Goal: Contribute content: Contribute content

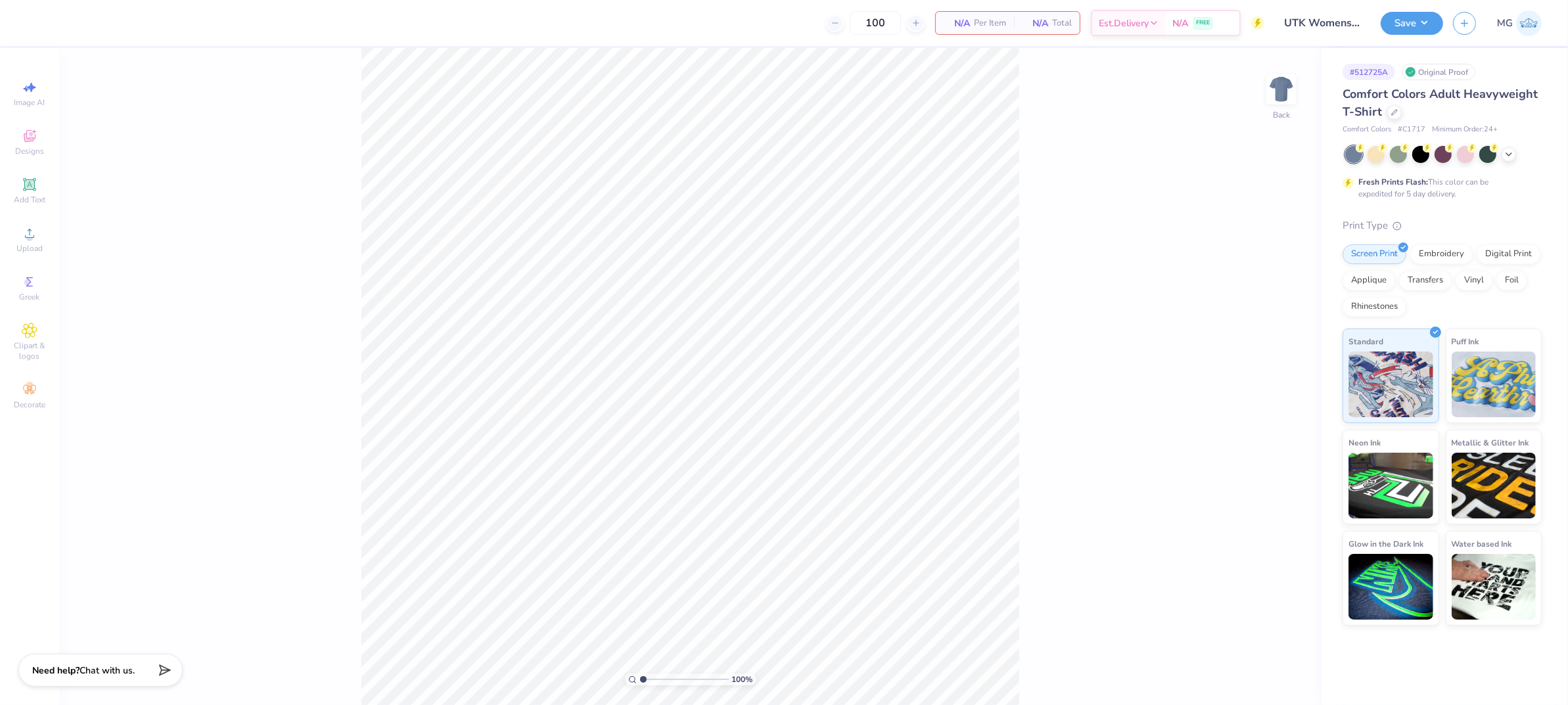
click at [138, 296] on div "100 % Back" at bounding box center [691, 376] width 1263 height 657
click at [23, 239] on icon at bounding box center [29, 233] width 16 height 16
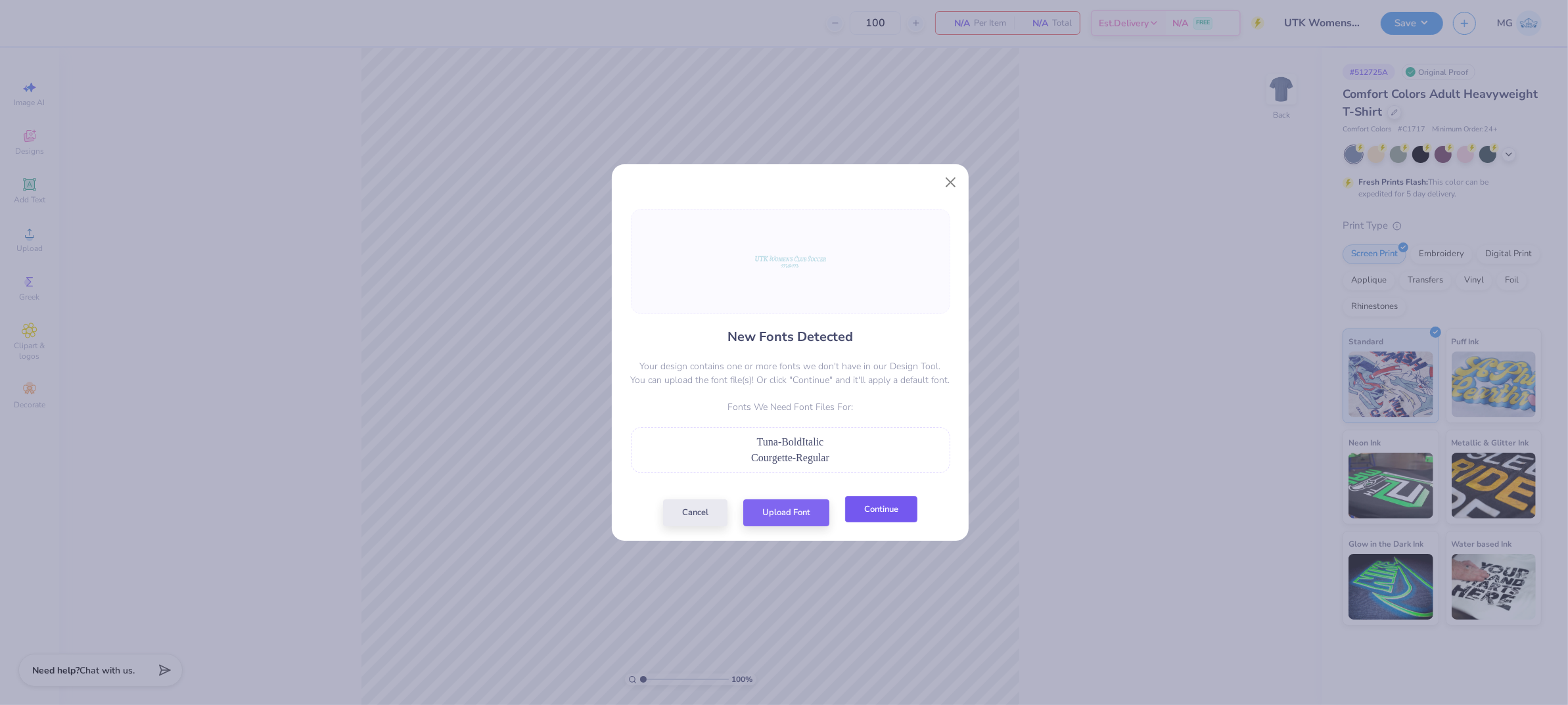
click at [907, 513] on button "Continue" at bounding box center [881, 509] width 72 height 27
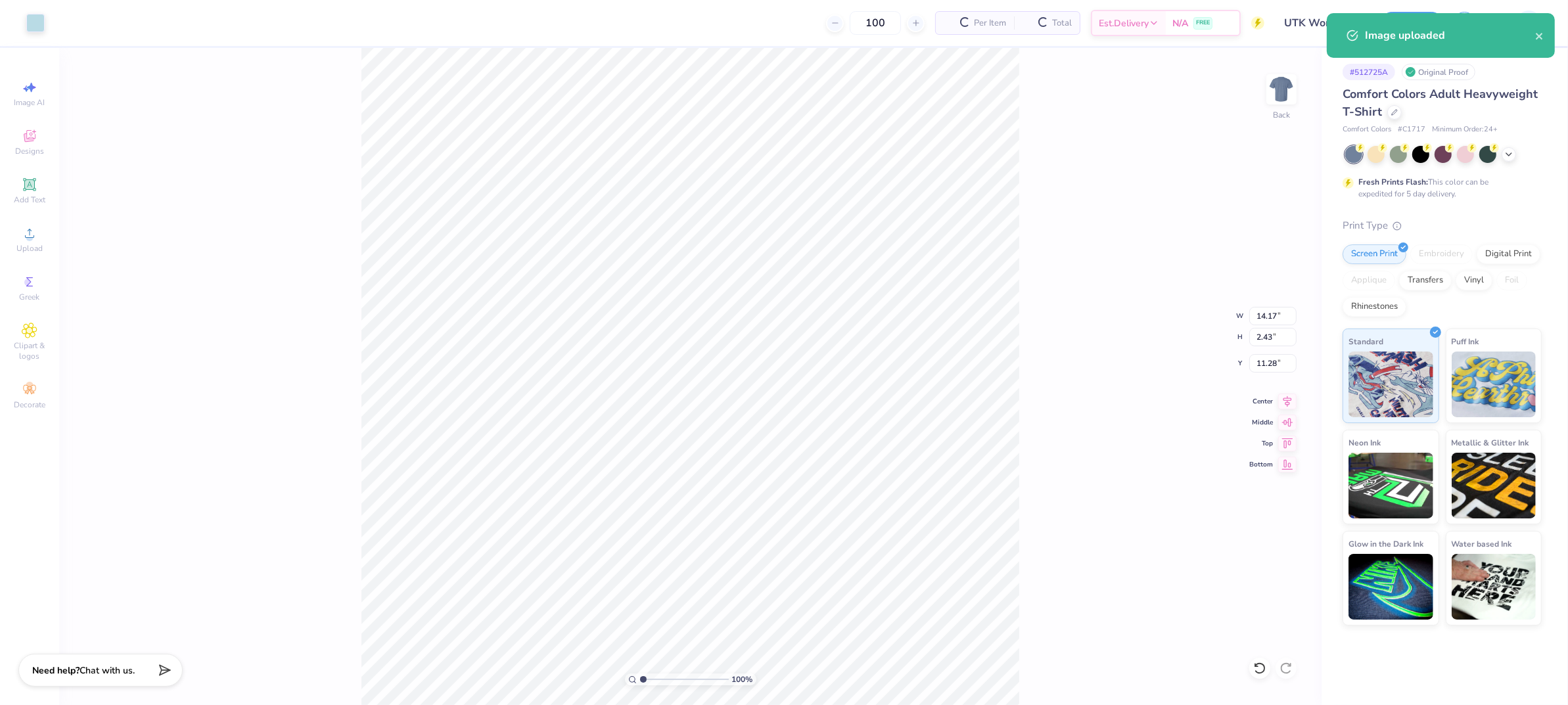
type input "4.67"
click at [1056, 439] on div "100 % Back W 14.17 14.17 " H 2.43 2.43 " Y 4.67 4.67 " Center Middle Top Bottom" at bounding box center [691, 376] width 1263 height 657
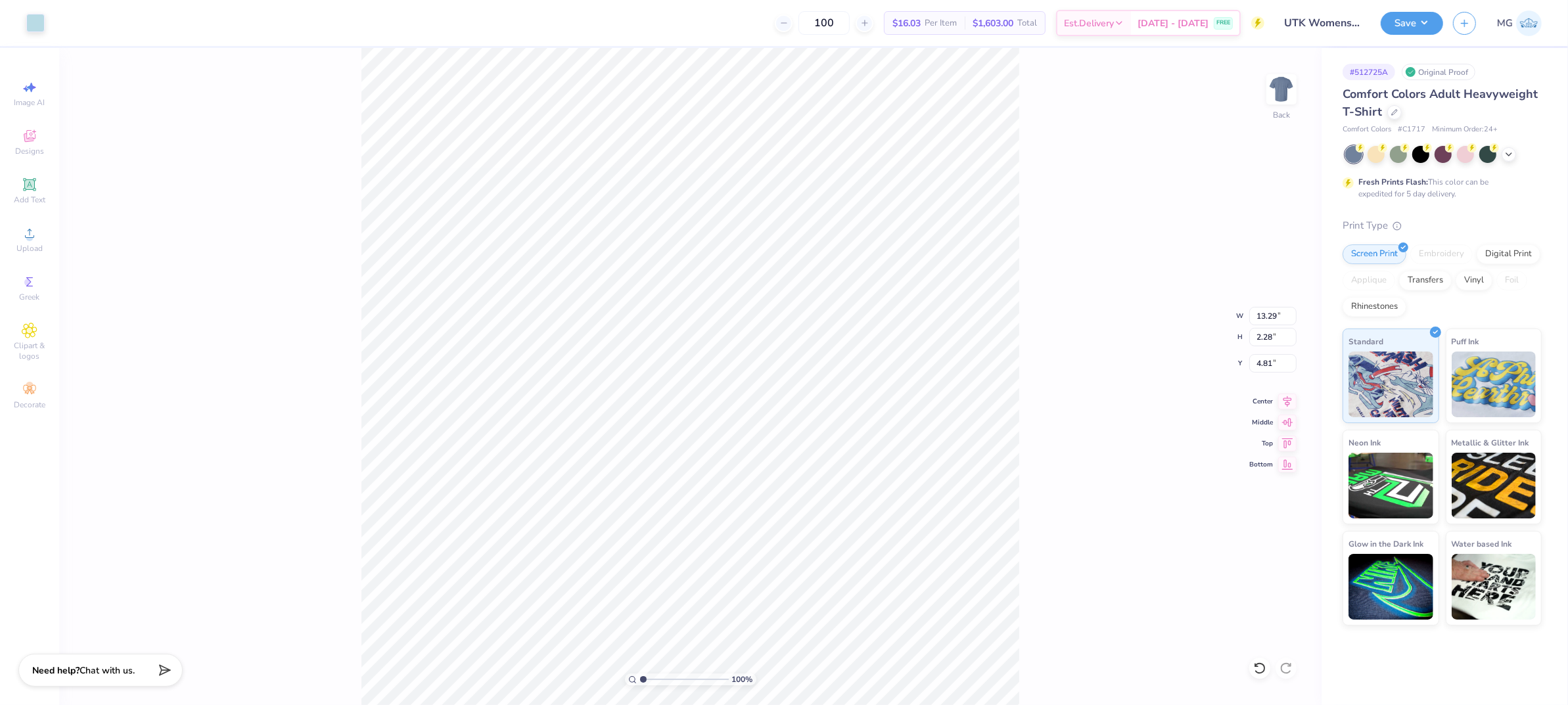
type input "13.29"
type input "2.28"
type input "4.81"
type input "12.41"
type input "2.13"
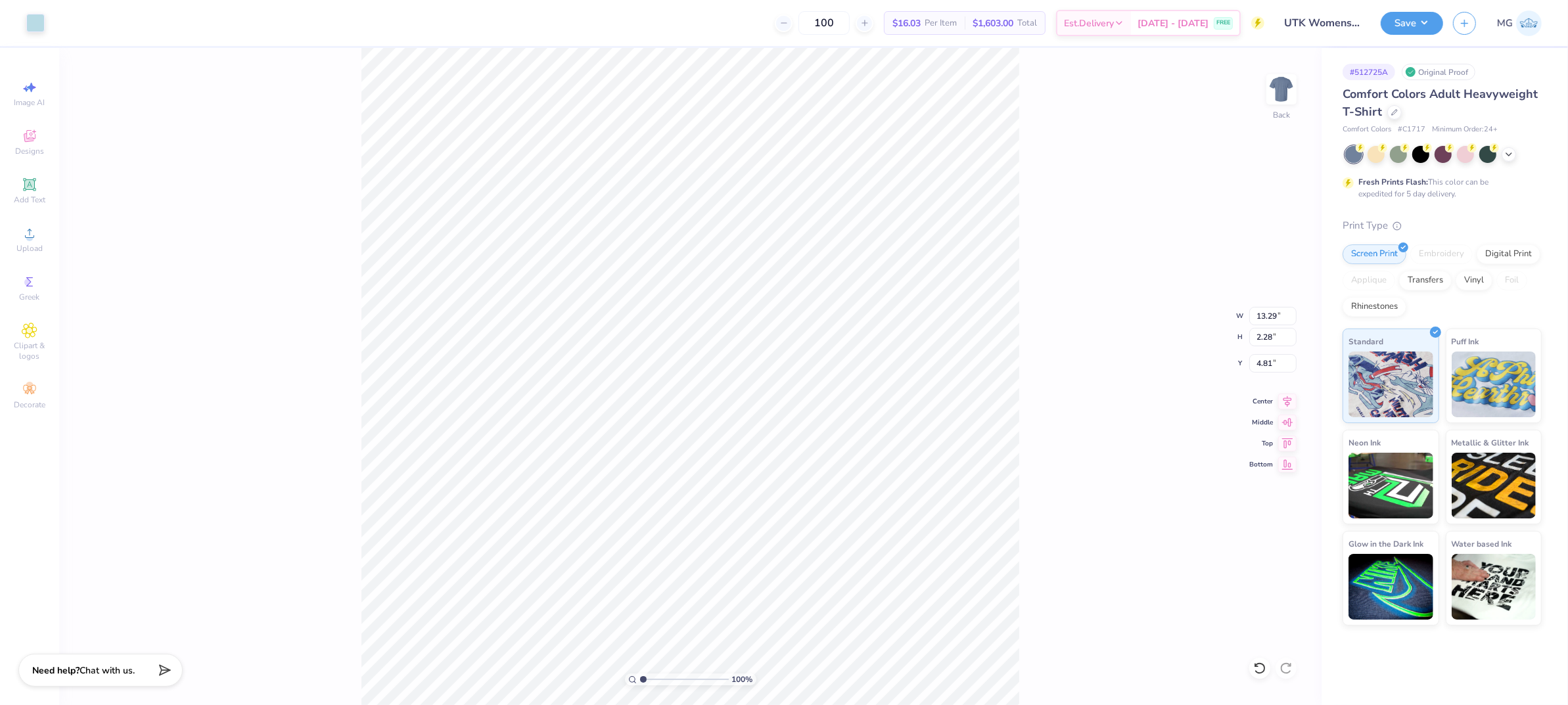
type input "4.96"
click at [1092, 302] on div "100 % Back W 12.41 12.41 " H 2.13 2.13 " Y 4.96 4.96 " Center Middle Top Bottom" at bounding box center [691, 376] width 1263 height 657
click at [1271, 364] on input "4.95" at bounding box center [1272, 363] width 47 height 18
type input "4"
type input "3.00"
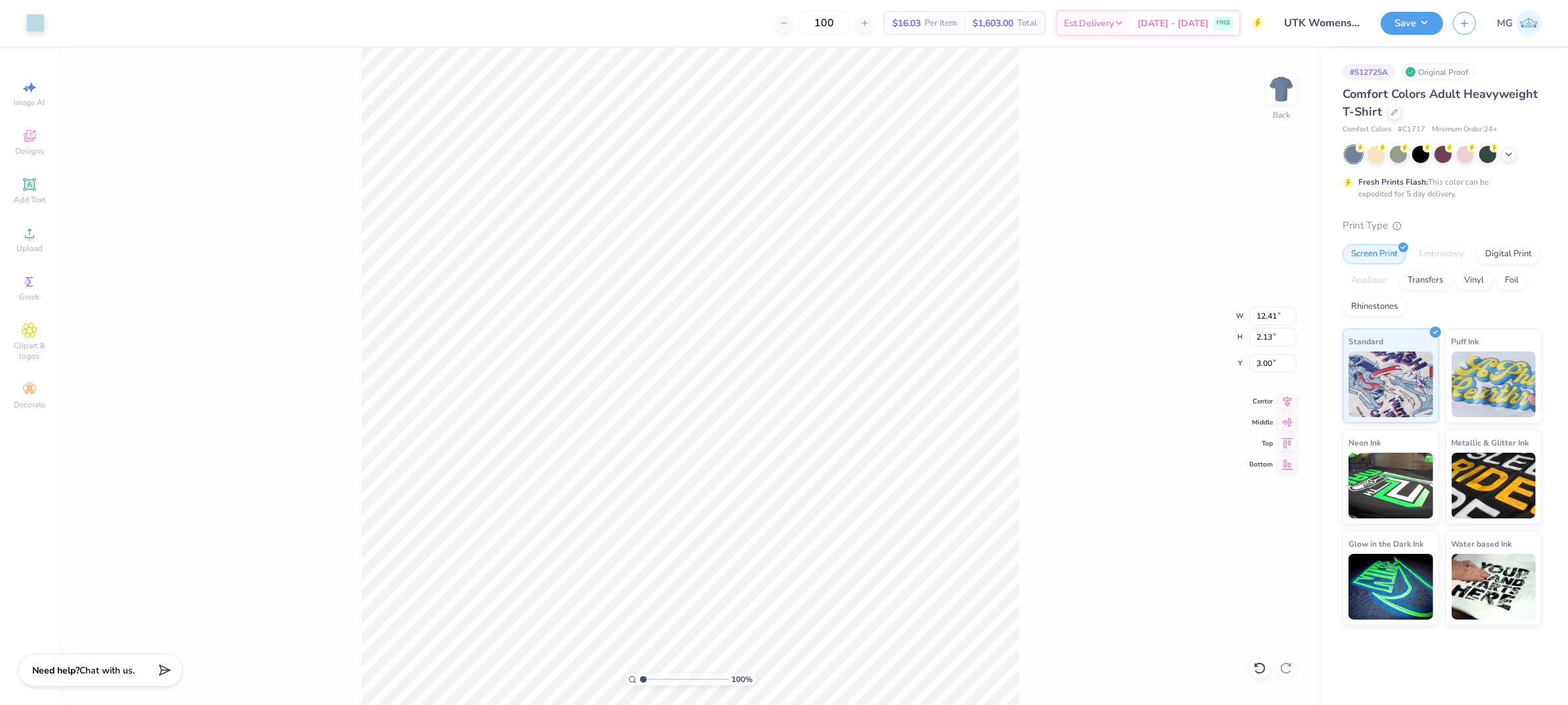
click at [1022, 400] on div "100 % Back W 12.41 12.41 " H 2.13 2.13 " Y 3.00 3.00 " Center Middle Top Bottom" at bounding box center [691, 376] width 1263 height 657
click at [1275, 314] on input "12.41" at bounding box center [1272, 316] width 47 height 18
type input "1"
type input "11.00"
type input "1.89"
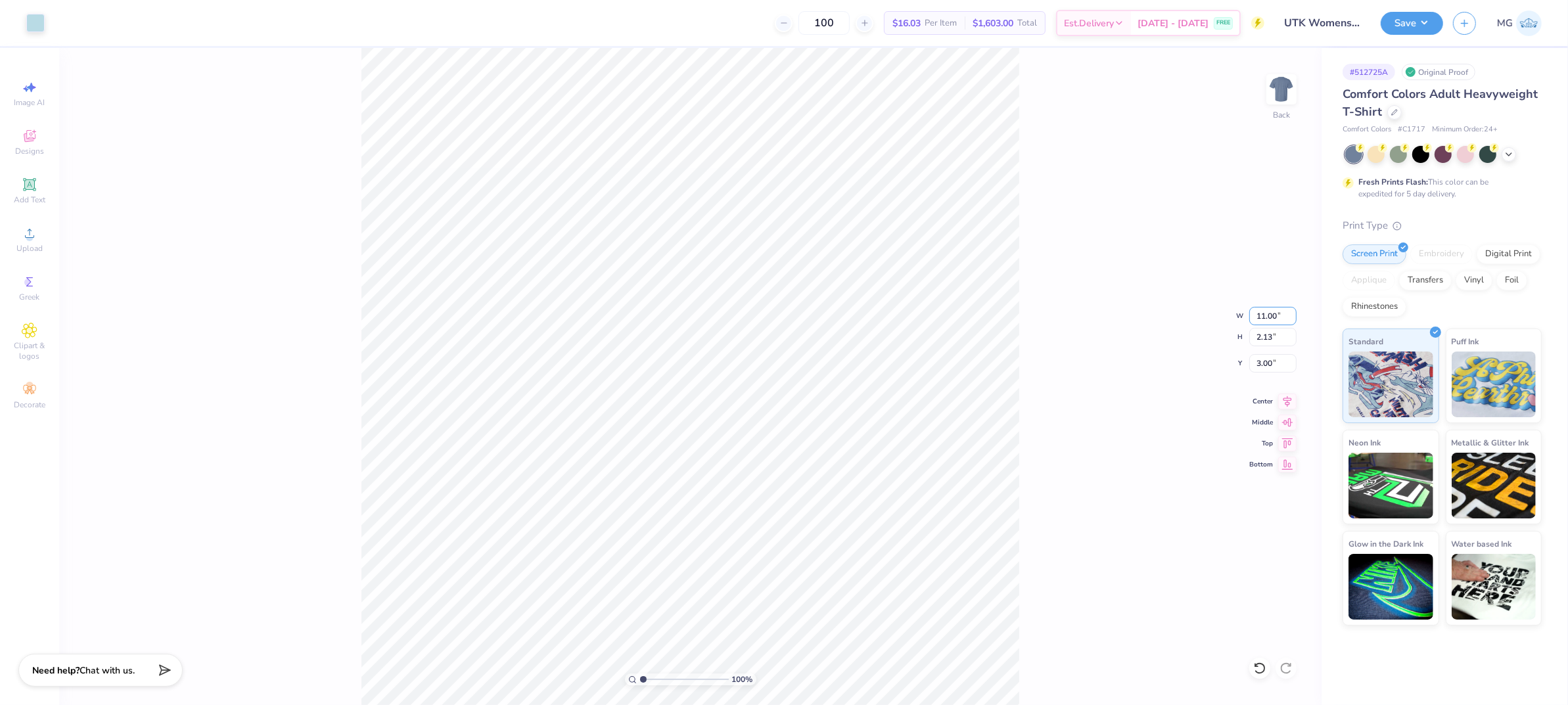
type input "3.12"
type input "3.00"
click at [1289, 397] on icon at bounding box center [1287, 399] width 8 height 11
click at [1266, 315] on input "11.00" at bounding box center [1272, 316] width 47 height 18
type input "12.00"
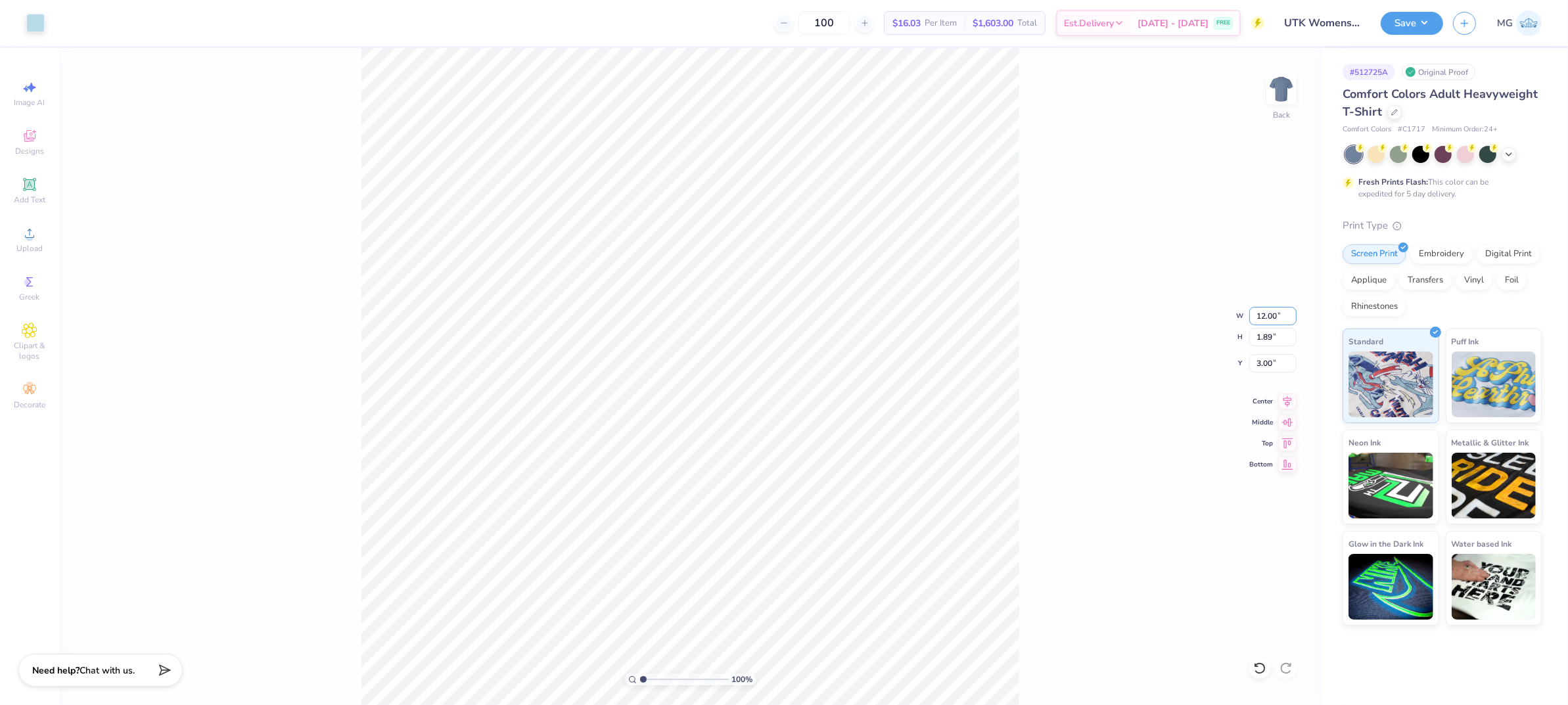
type input "2.06"
type input "2.91"
click at [1270, 363] on input "2.91" at bounding box center [1272, 363] width 47 height 18
type input "2"
type input "3.00"
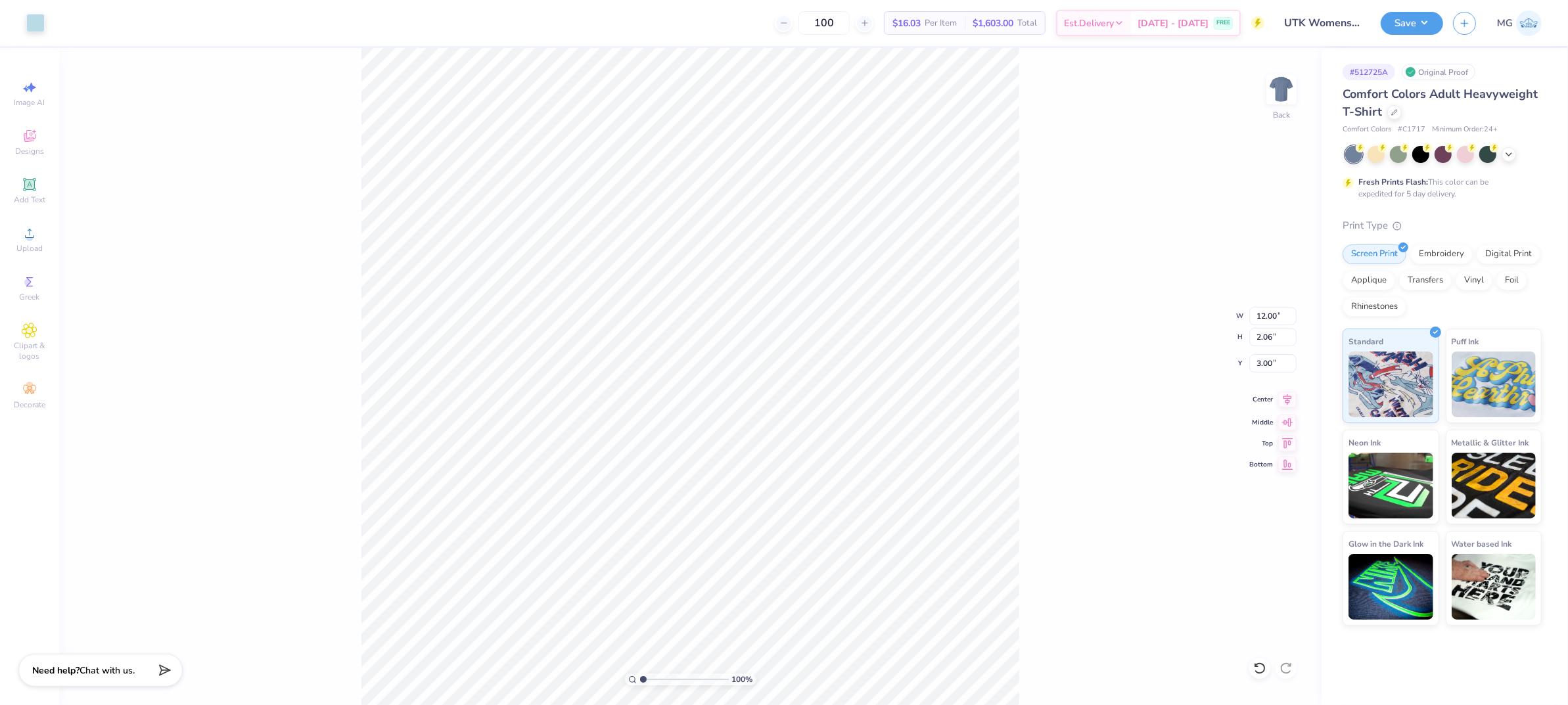
click at [1290, 403] on icon at bounding box center [1287, 400] width 18 height 16
click at [1140, 364] on div "100 % Back W 12.00 12.00 " H 2.06 2.06 " Y 3.00 3.00 " Center Middle Top Bottom" at bounding box center [691, 376] width 1263 height 657
click at [1030, 304] on div "100 % Back W 12.00 12.00 " H 2.06 2.06 " Y 3.00 3.00 " Center Middle Top Bottom" at bounding box center [691, 376] width 1263 height 657
click at [1421, 26] on button "Save" at bounding box center [1412, 21] width 62 height 23
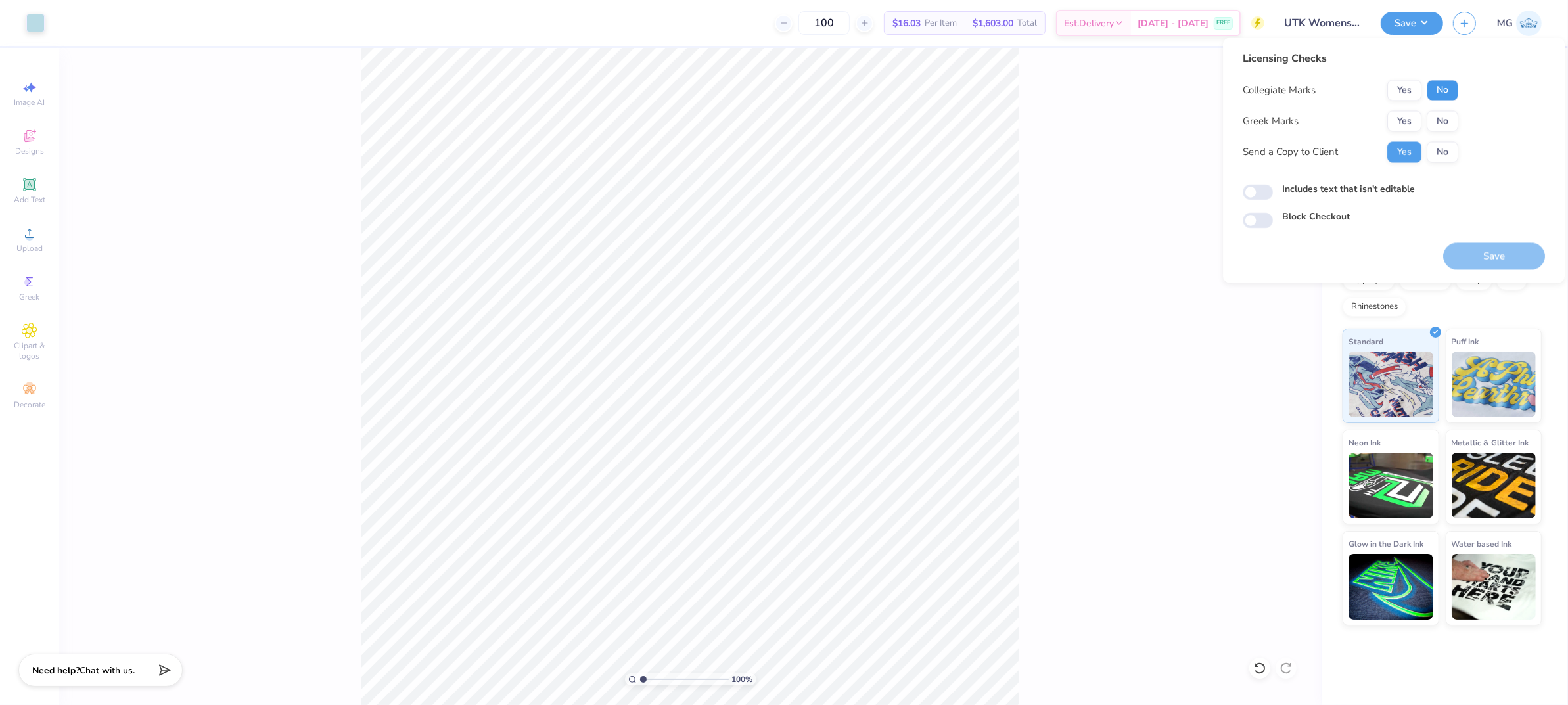
click at [1437, 84] on button "No" at bounding box center [1442, 91] width 32 height 21
click at [1437, 122] on button "No" at bounding box center [1442, 122] width 32 height 21
click at [1332, 190] on label "Includes text that isn't editable" at bounding box center [1348, 190] width 132 height 14
click at [1273, 190] on input "Includes text that isn't editable" at bounding box center [1258, 192] width 30 height 16
checkbox input "true"
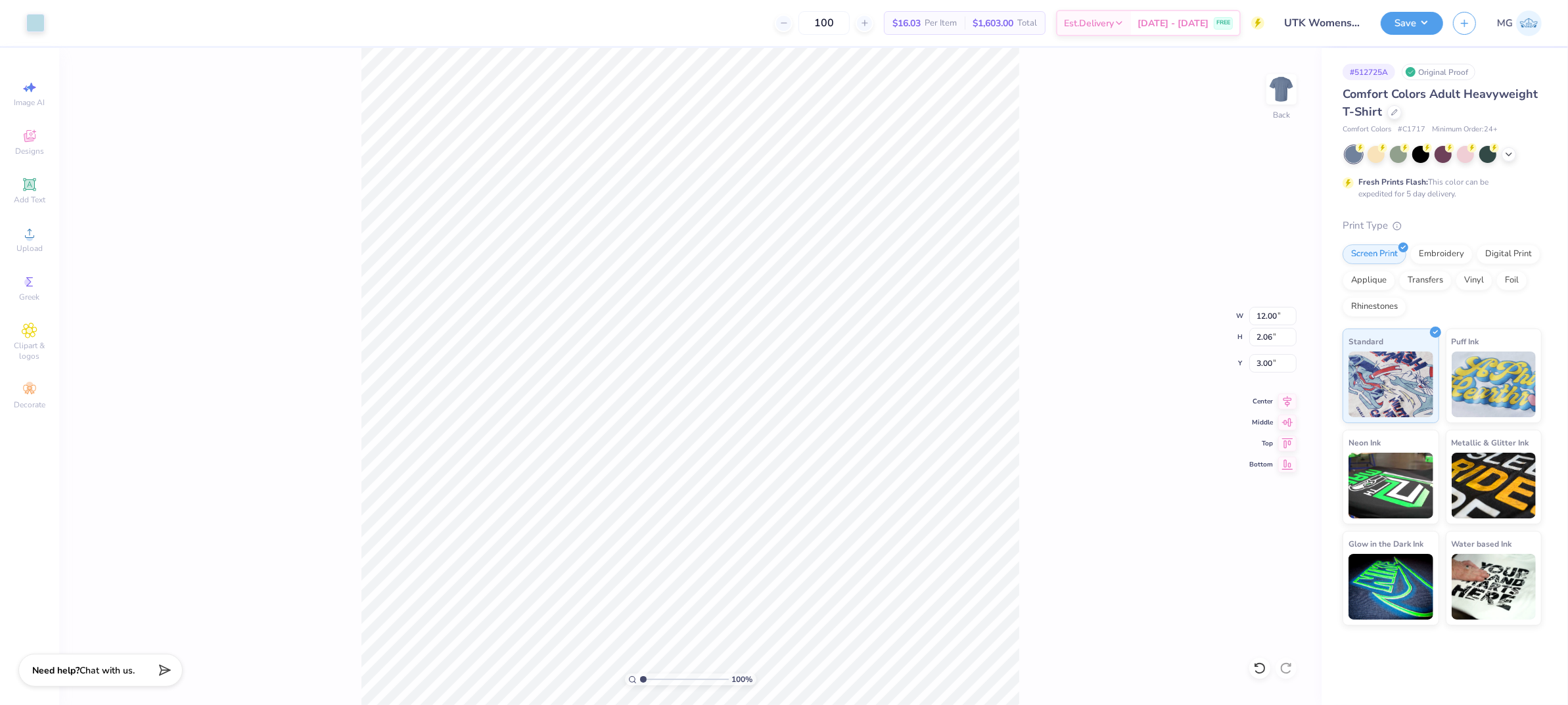
click at [1269, 53] on div "100 % Back W 12.00 12.00 " H 2.06 2.06 " Y 3.00 3.00 " Center Middle Top Bottom" at bounding box center [691, 376] width 1263 height 657
click at [1415, 17] on button "Save" at bounding box center [1412, 21] width 62 height 23
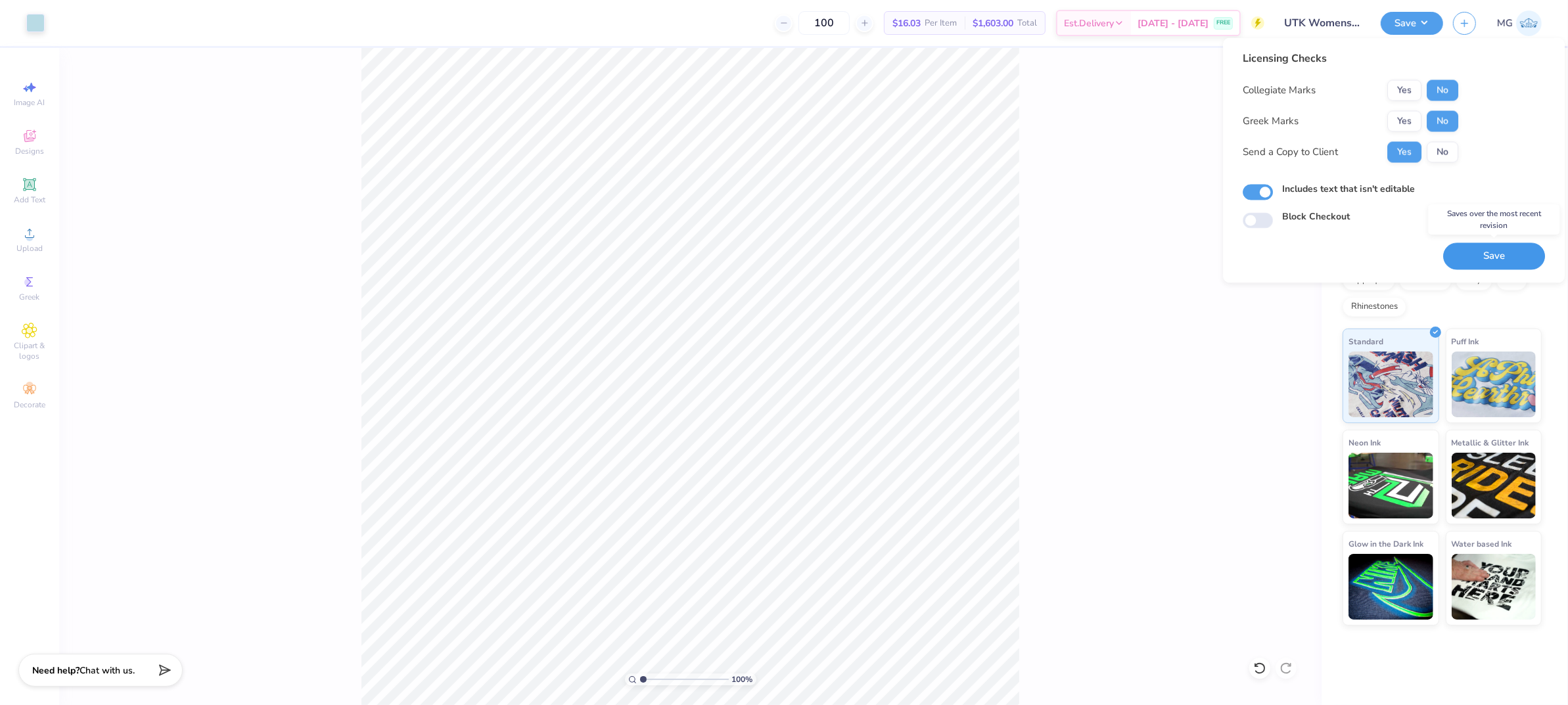
click at [1506, 252] on button "Save" at bounding box center [1494, 257] width 102 height 27
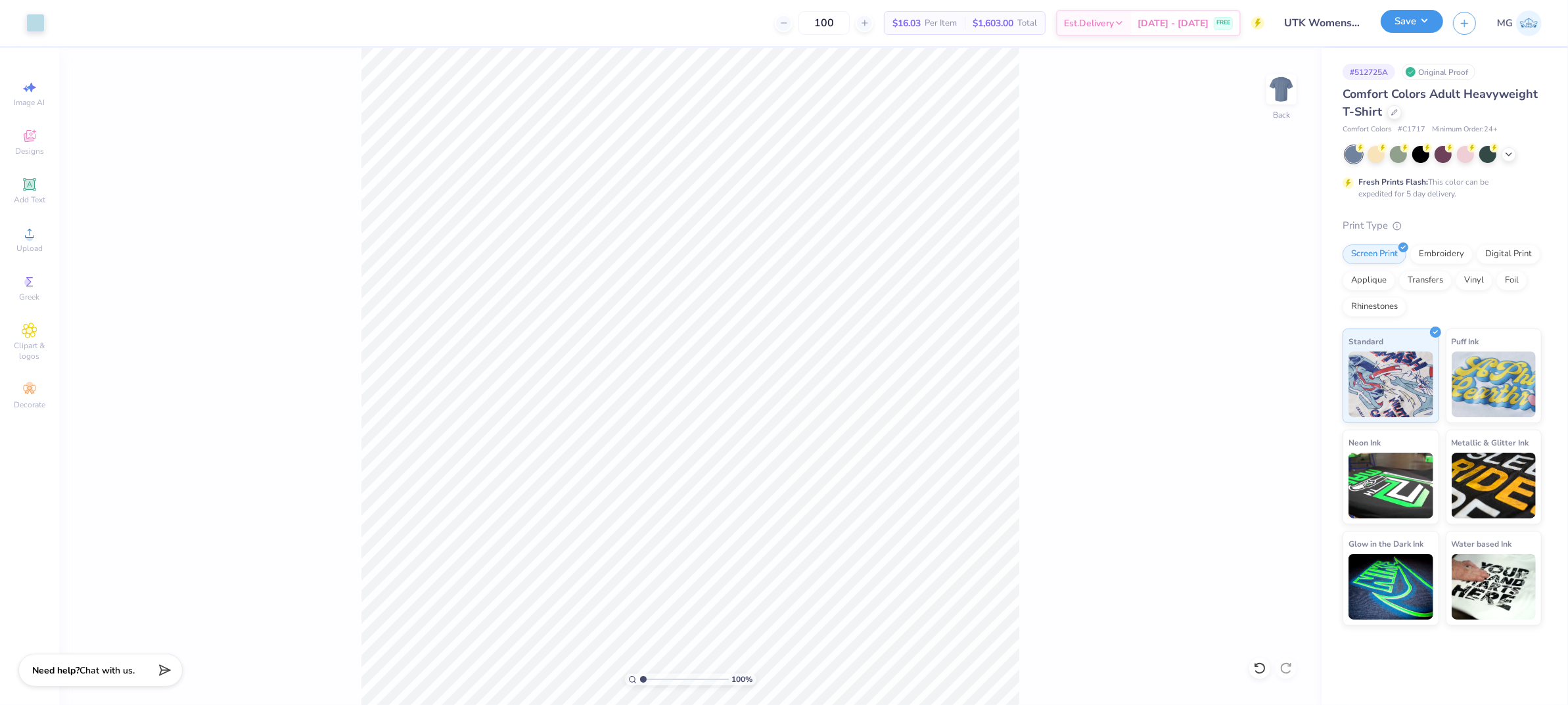
click at [1424, 17] on button "Save" at bounding box center [1412, 21] width 62 height 23
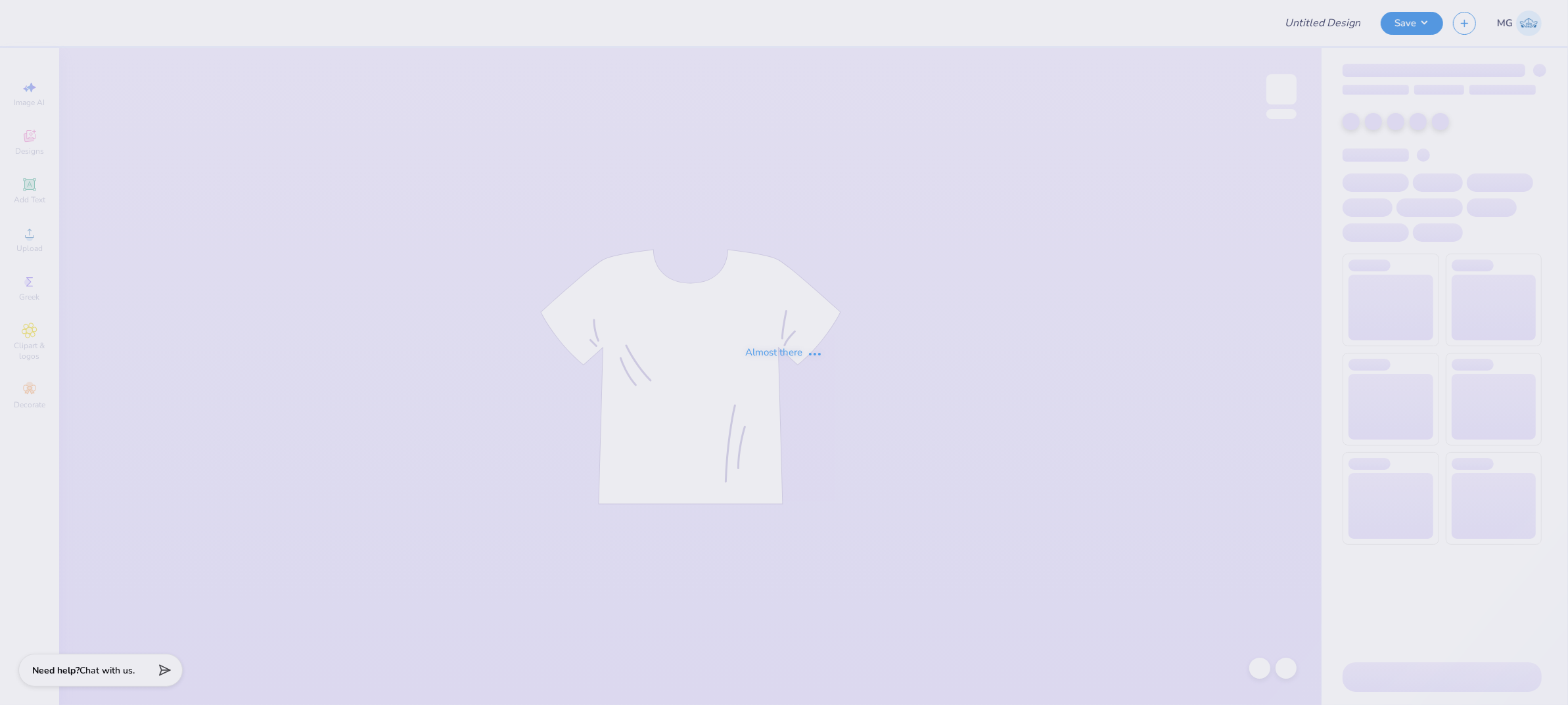
type input "UTK Womens Club Soccer Parents shirt"
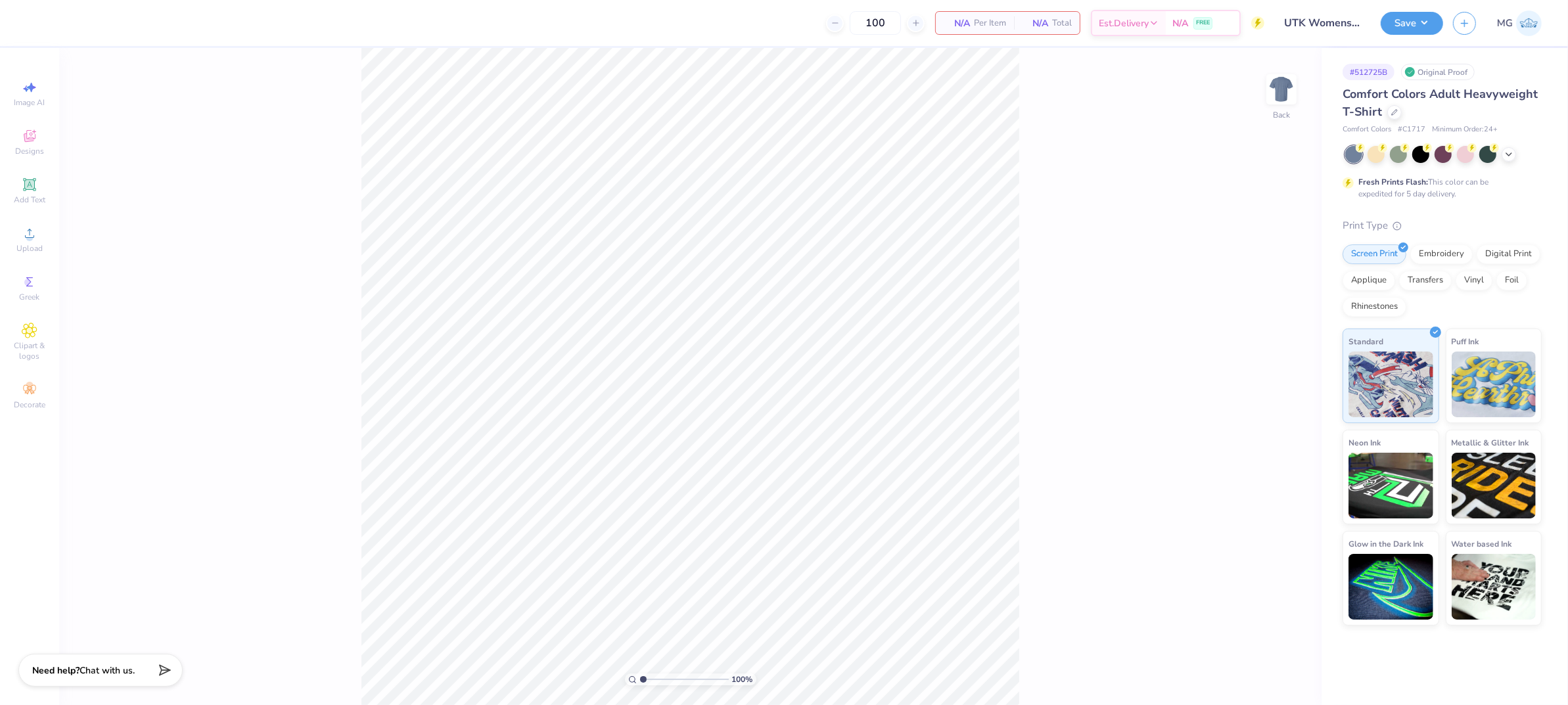
click at [291, 206] on div "100 % Back" at bounding box center [691, 376] width 1263 height 657
click at [23, 242] on div "Upload" at bounding box center [29, 240] width 46 height 39
click at [25, 241] on icon at bounding box center [29, 233] width 16 height 16
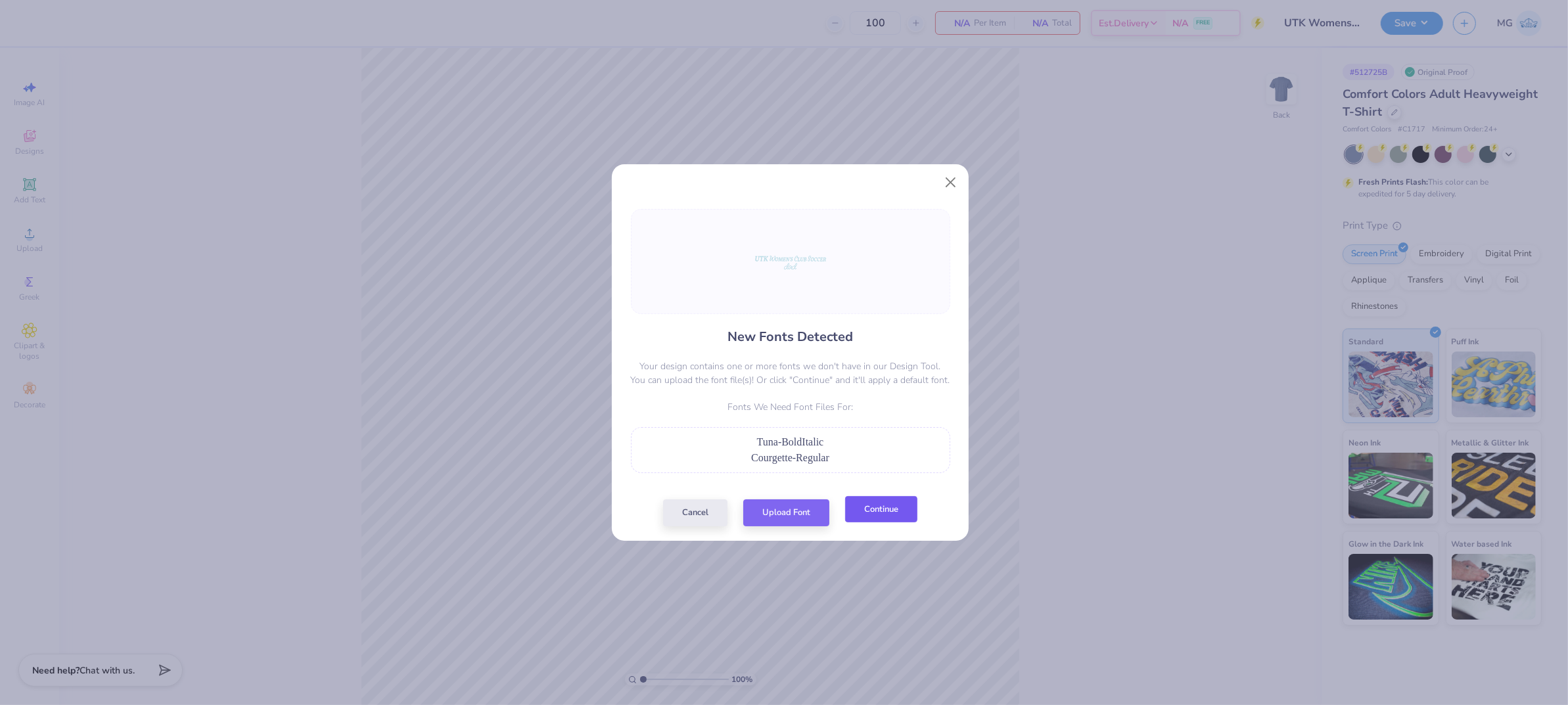
click at [898, 509] on button "Continue" at bounding box center [881, 509] width 72 height 27
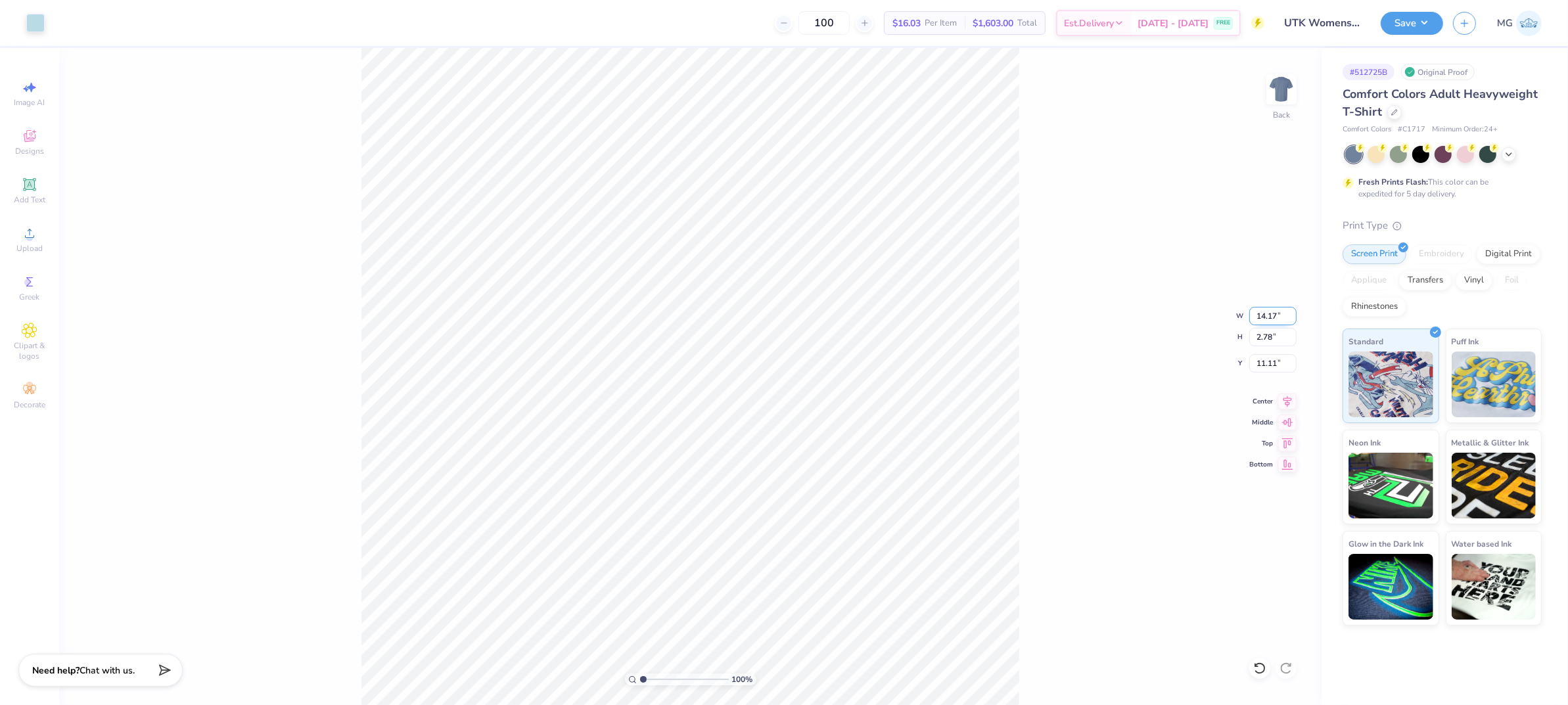
click at [1280, 314] on input "14.17" at bounding box center [1272, 316] width 47 height 18
type input "1"
type input "12.00"
type input "2.35"
click at [1275, 363] on input "11.32" at bounding box center [1272, 363] width 47 height 18
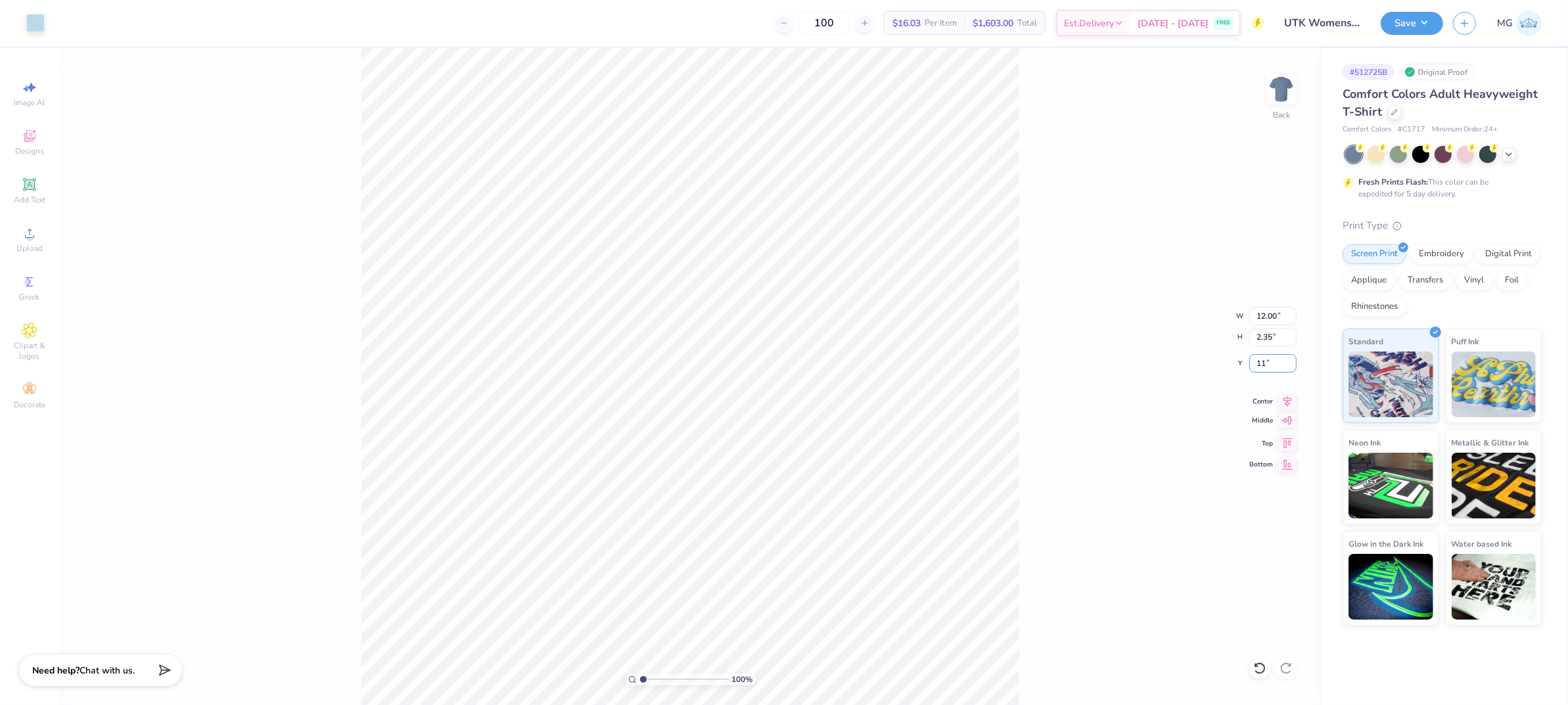
type input "1"
type input "3.00"
click at [1063, 290] on div "100 % Back W 12.00 12.00 " H 2.35 2.35 " Y 3.00 3.00 " Center Middle Top Bottom" at bounding box center [691, 376] width 1263 height 657
click at [1285, 392] on div "100 % Back W 12.00 12.00 " H 2.35 2.35 " Y 3.00 3.00 " Center Middle Top Bottom" at bounding box center [691, 376] width 1263 height 657
click at [1285, 398] on div "100 % Back W 12.00 H 2.35 Y 3.00 Center Middle Top Bottom" at bounding box center [691, 376] width 1263 height 657
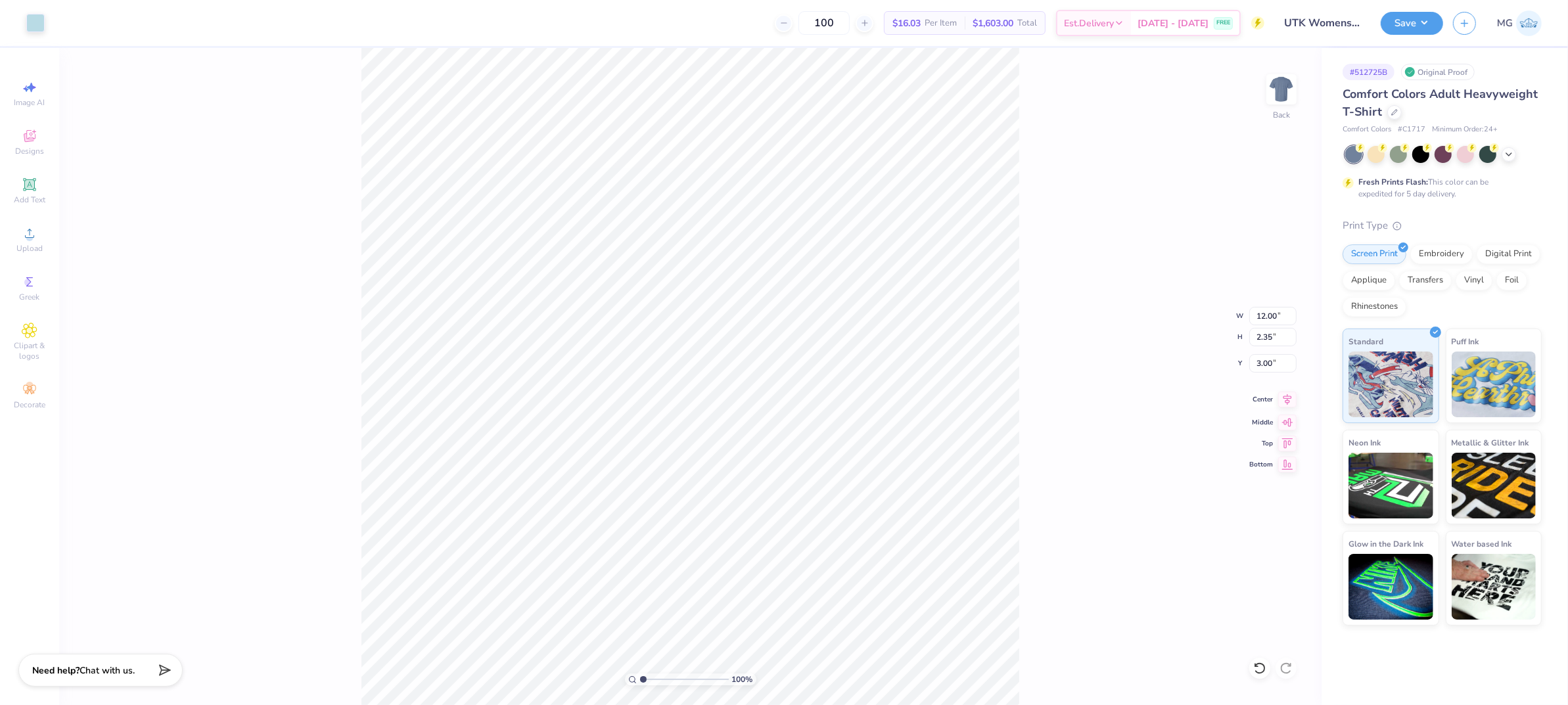
click at [1288, 403] on icon at bounding box center [1287, 400] width 18 height 16
click at [1029, 340] on div "100 % Back W 12.00 12.00 " H 2.35 2.35 " Y 3.00 3.00 " Center Middle Top Bottom" at bounding box center [691, 376] width 1263 height 657
click at [1429, 23] on button "Save" at bounding box center [1412, 21] width 62 height 23
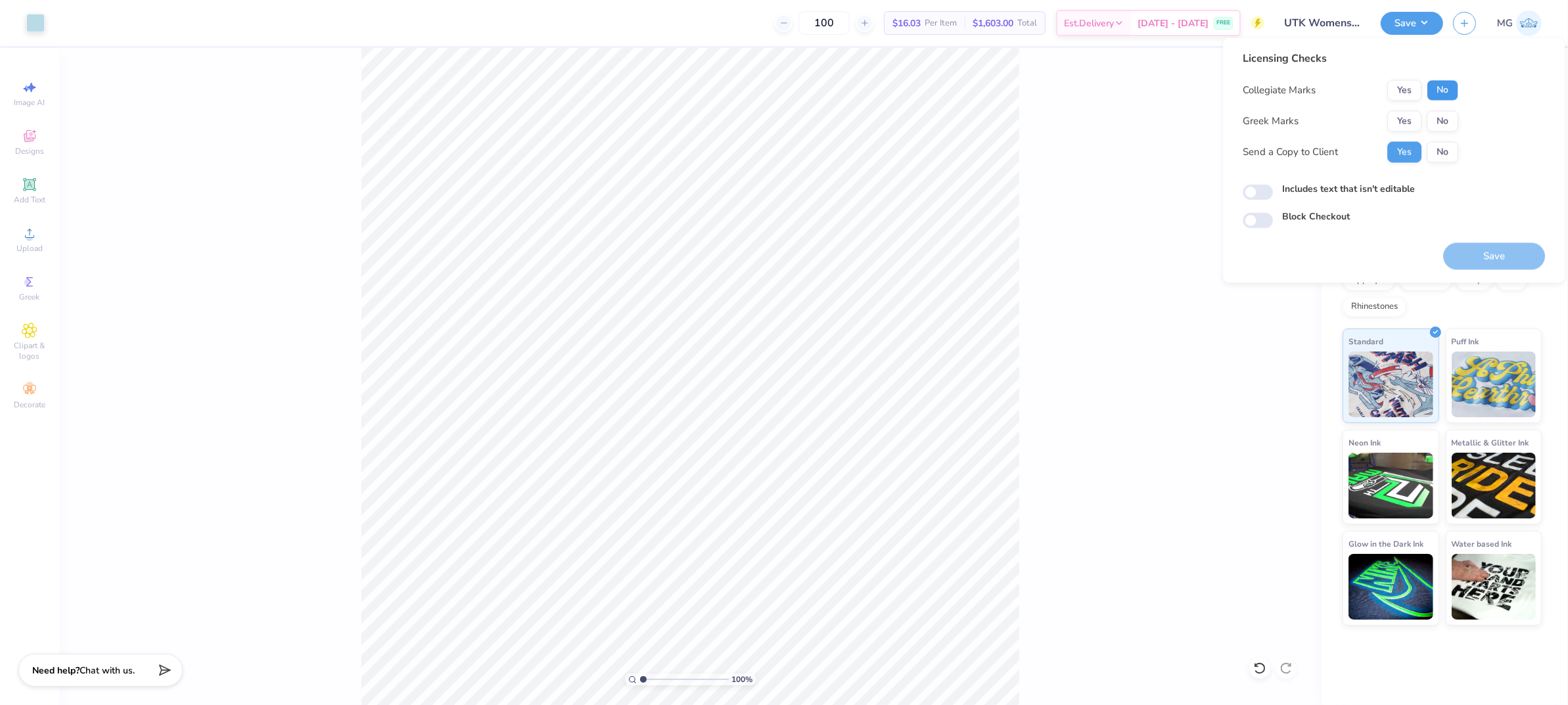
click at [1440, 90] on button "No" at bounding box center [1442, 91] width 32 height 21
click at [1442, 117] on button "No" at bounding box center [1442, 122] width 32 height 21
click at [1248, 193] on input "Includes text that isn't editable" at bounding box center [1258, 192] width 30 height 16
checkbox input "true"
click at [1508, 248] on button "Save" at bounding box center [1494, 257] width 102 height 27
